Goal: Task Accomplishment & Management: Manage account settings

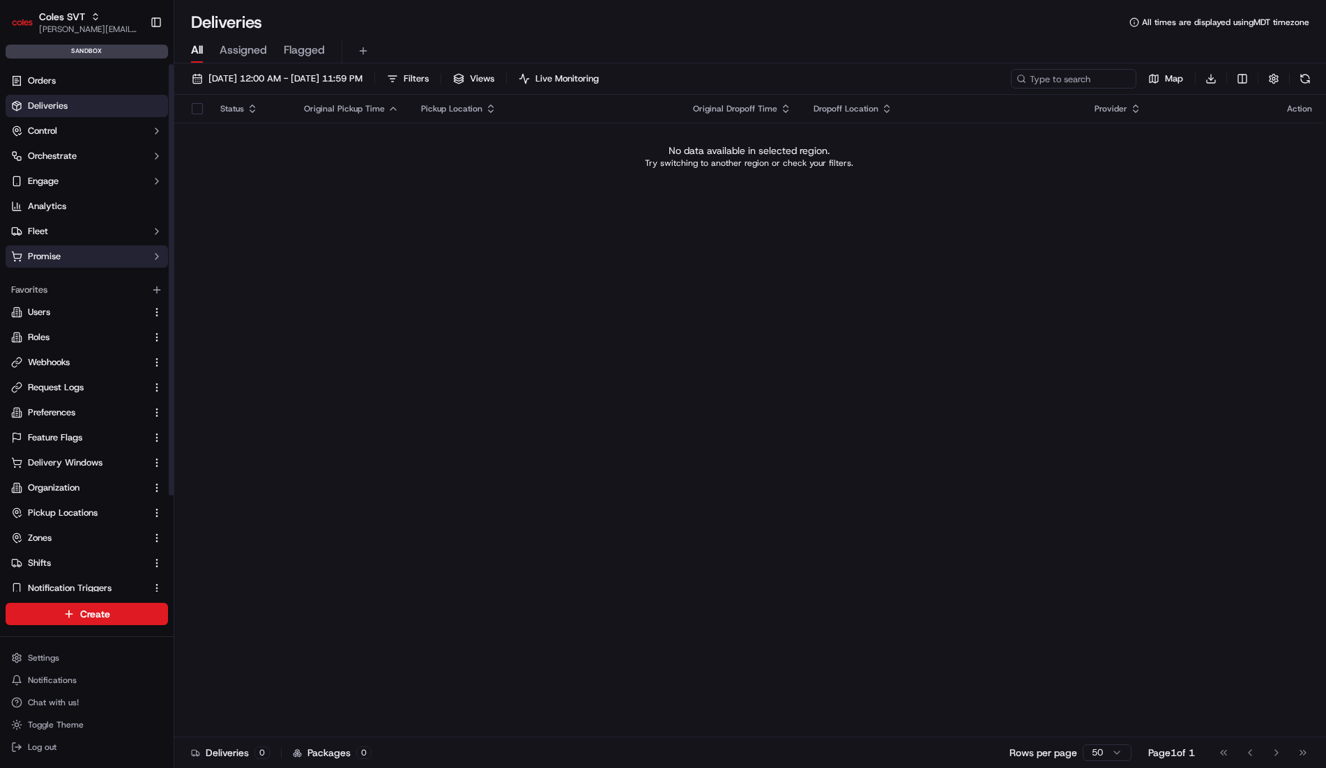
click at [82, 262] on button "Promise" at bounding box center [87, 256] width 162 height 22
click at [95, 279] on span "Delivery Windows" at bounding box center [65, 279] width 75 height 13
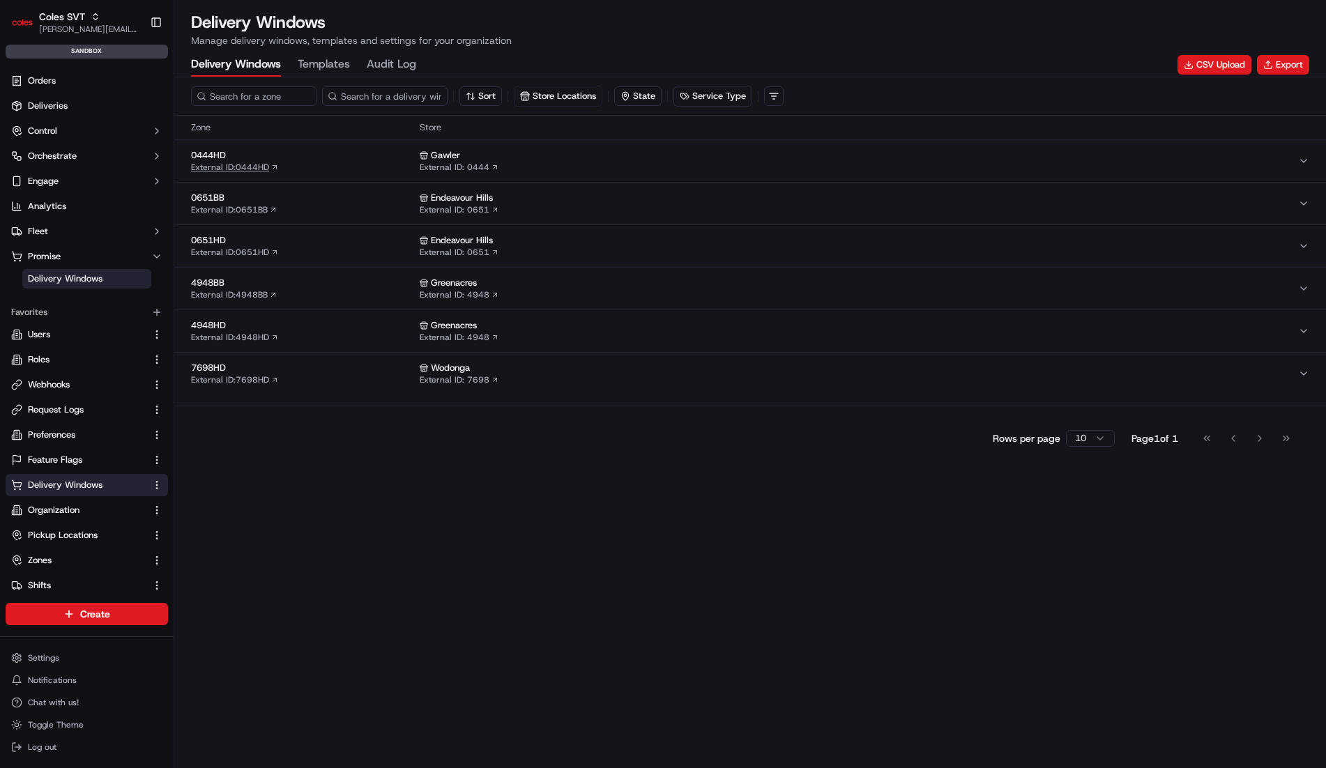
click at [275, 166] on icon "button" at bounding box center [275, 167] width 8 height 8
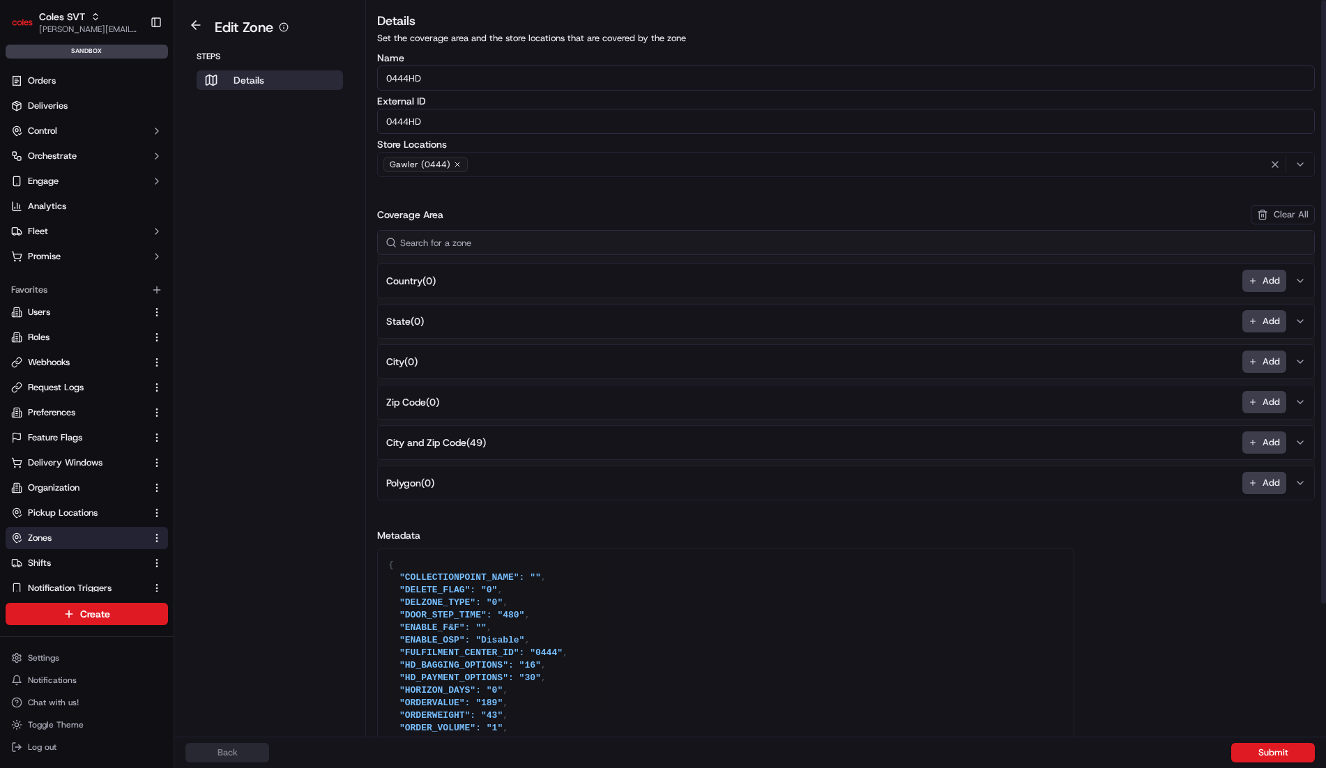
click at [273, 142] on aside "Edit Zone Steps Details" at bounding box center [270, 368] width 192 height 737
click at [458, 444] on span "City and Zip Code ( 49 )" at bounding box center [436, 443] width 100 height 14
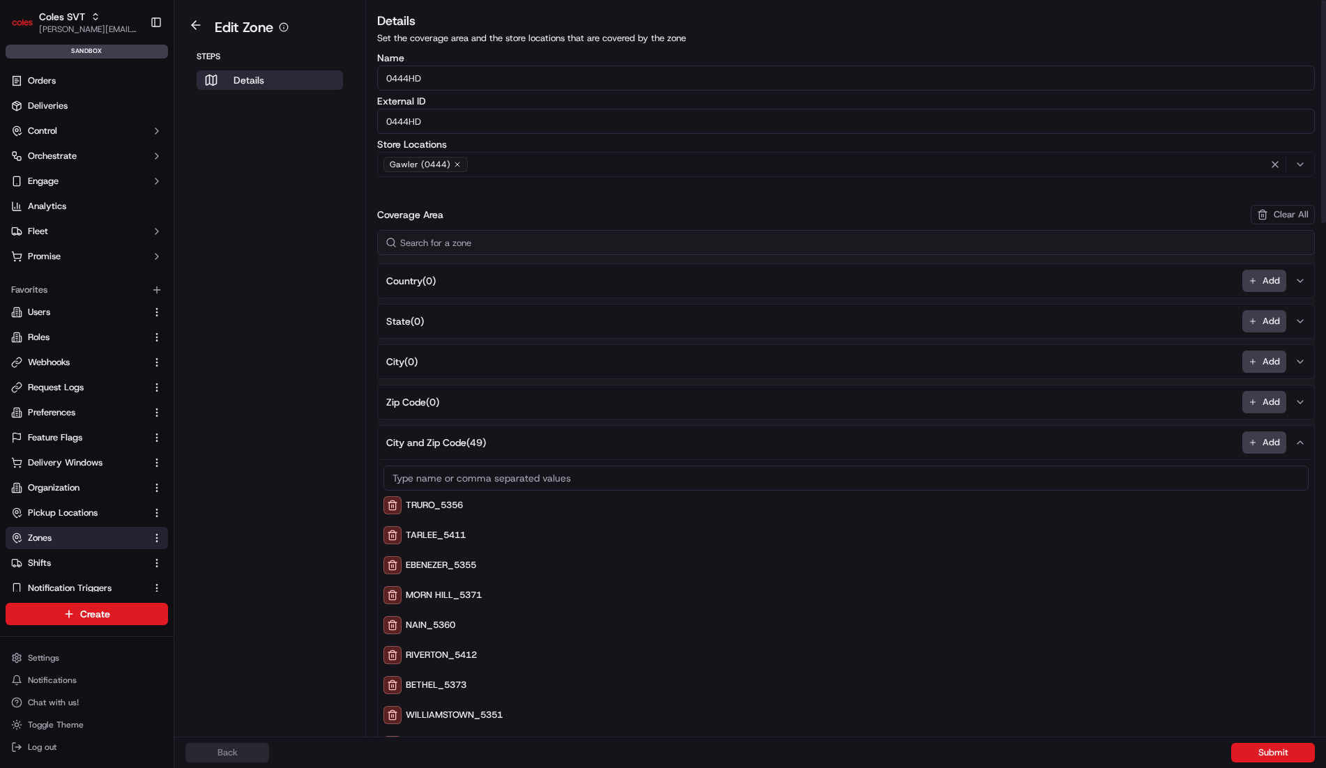
click at [301, 107] on aside "Edit Zone Steps Details" at bounding box center [270, 368] width 192 height 737
click at [192, 24] on button at bounding box center [196, 25] width 32 height 17
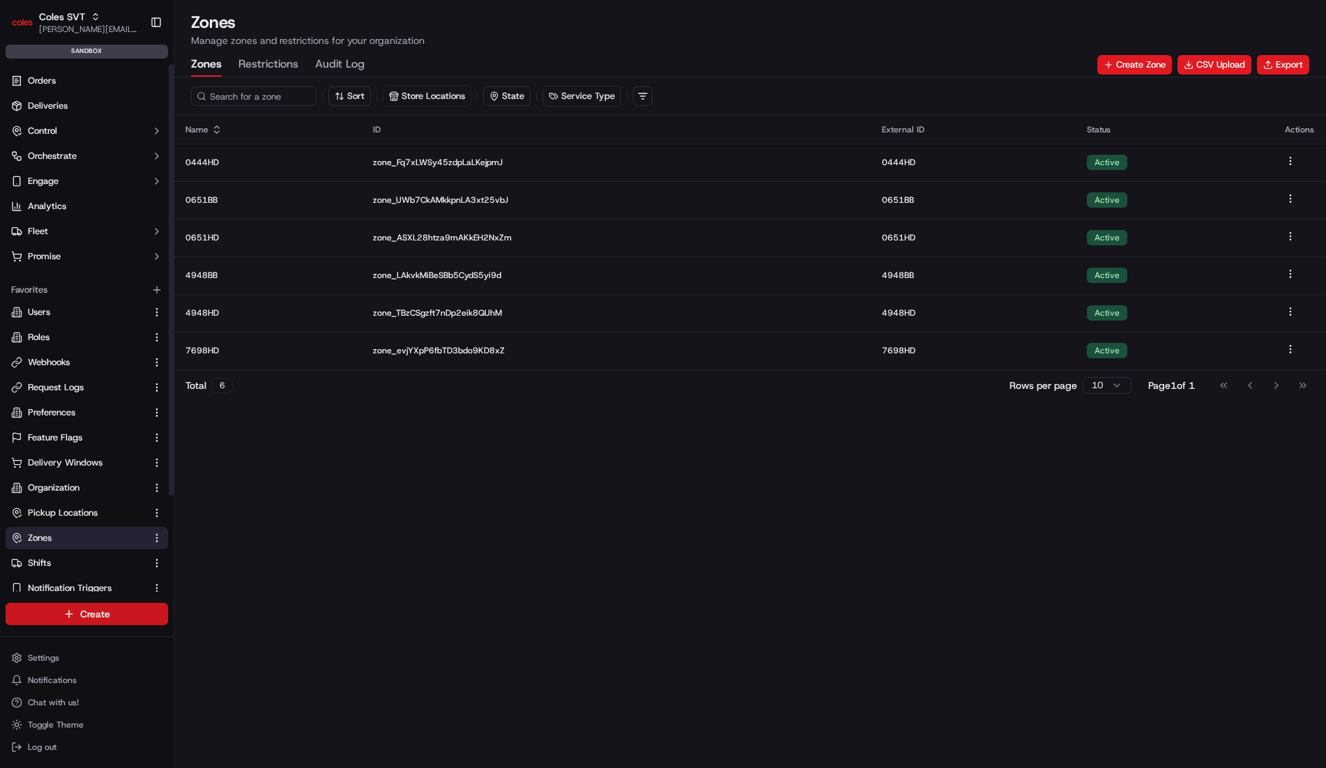
click at [107, 616] on html "Coles SVT john@usenash.com Toggle Sidebar sandbox Orders Deliveries Control Orc…" at bounding box center [663, 384] width 1326 height 768
click at [233, 685] on link "CSV Upload" at bounding box center [252, 690] width 156 height 25
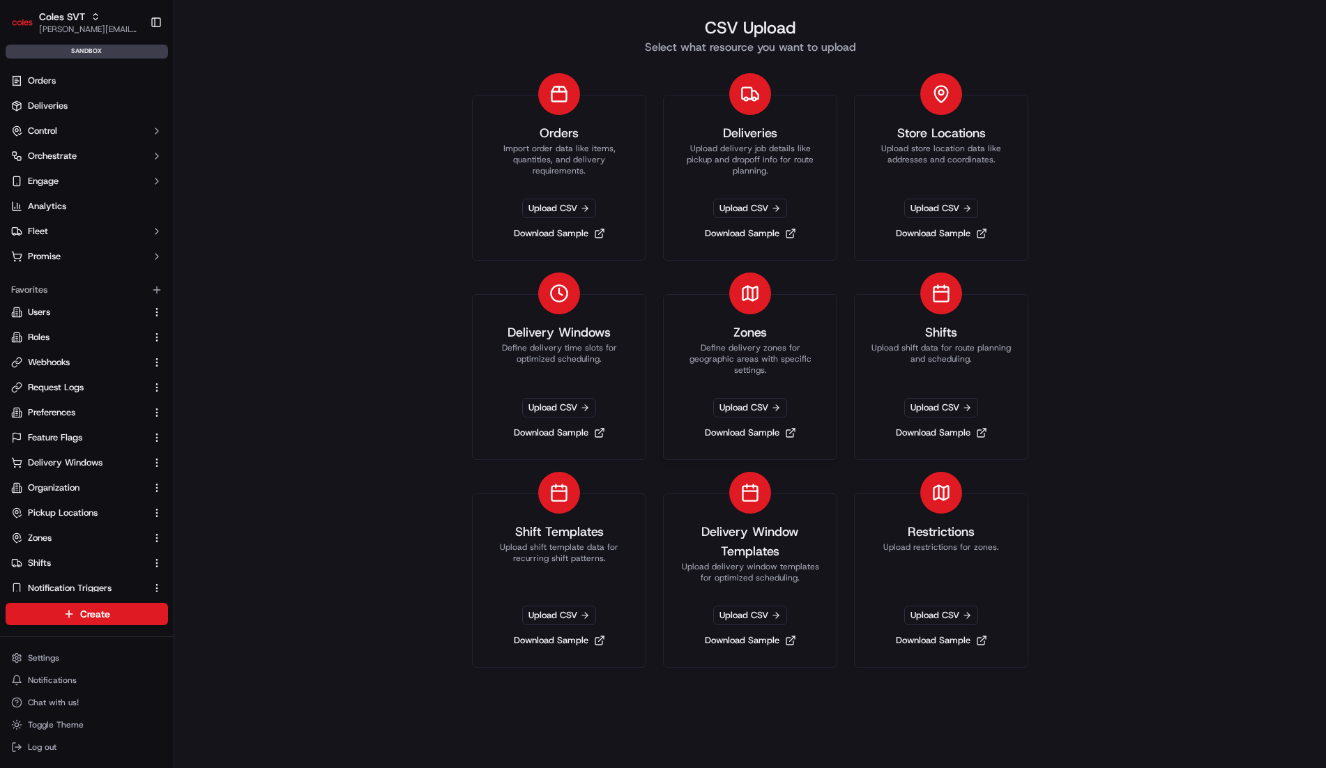
click at [819, 349] on p "Define delivery zones for geographic areas with specific settings." at bounding box center [750, 358] width 139 height 33
click at [1153, 330] on div "CSV Upload Select what resource you want to upload Orders Import order data lik…" at bounding box center [750, 384] width 1152 height 768
click at [958, 642] on link "Download Sample" at bounding box center [942, 641] width 103 height 20
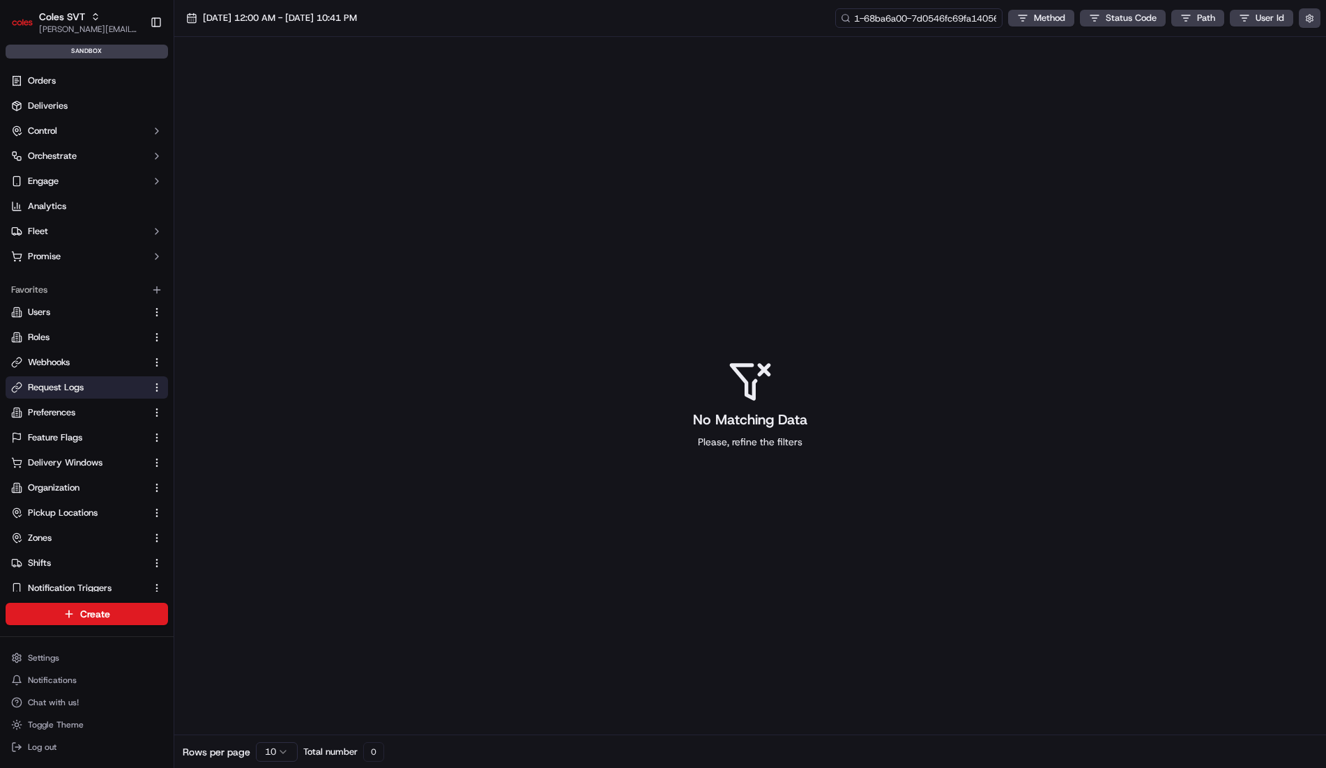
click at [938, 17] on input "1-68ba6a00-7d0546fc69fa14056d8e8548" at bounding box center [918, 18] width 167 height 20
